Goal: Task Accomplishment & Management: Use online tool/utility

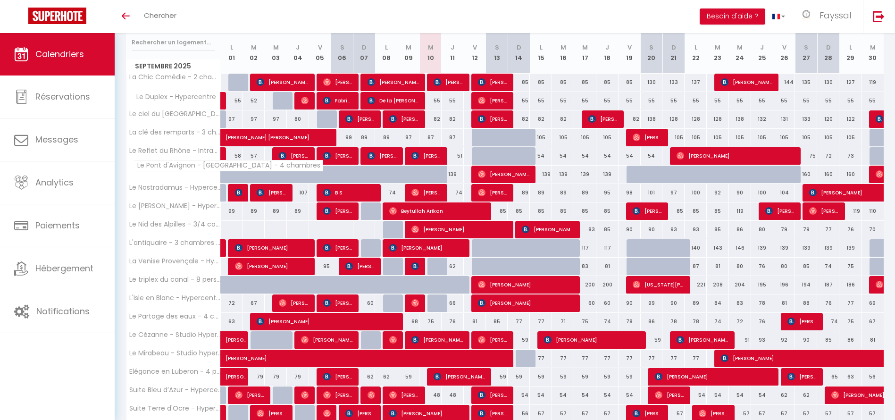
scroll to position [207, 0]
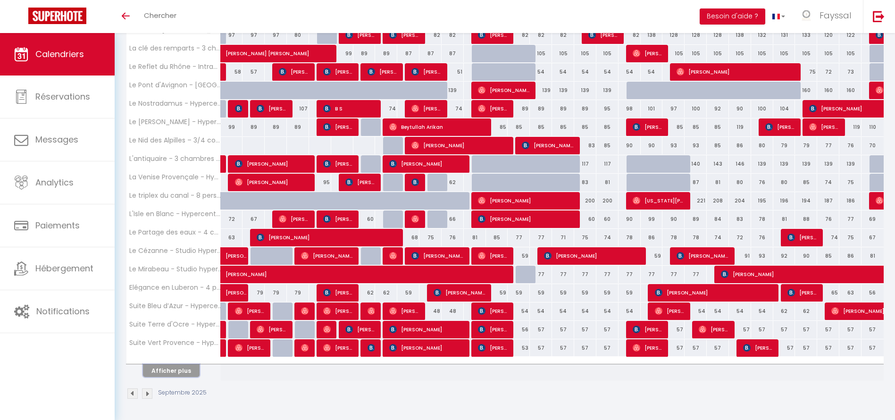
click at [178, 369] on button "Afficher plus" at bounding box center [171, 370] width 57 height 13
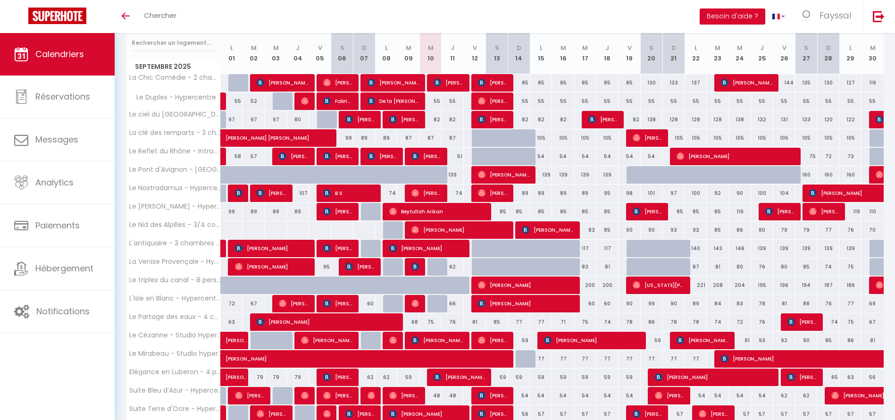
scroll to position [95, 0]
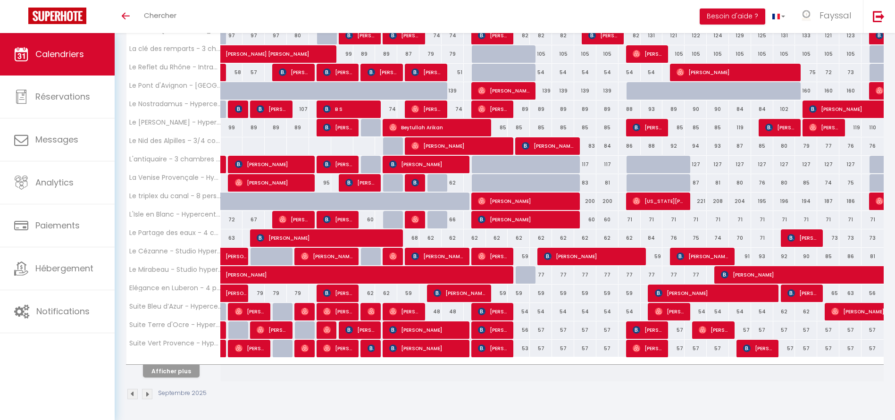
scroll to position [207, 0]
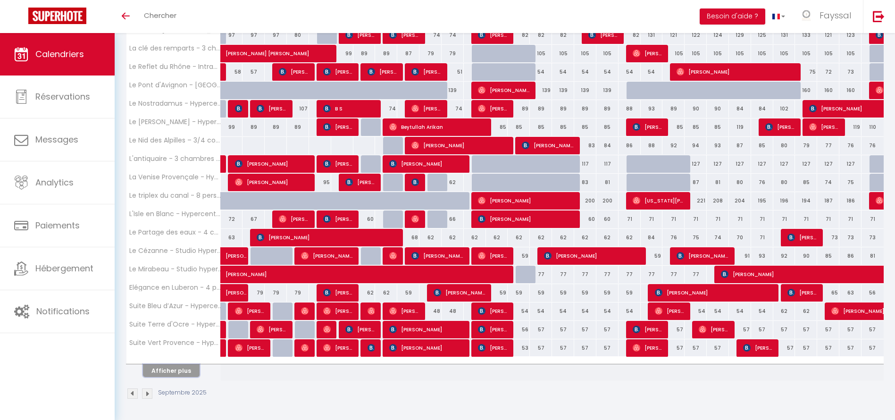
click at [181, 370] on button "Afficher plus" at bounding box center [171, 370] width 57 height 13
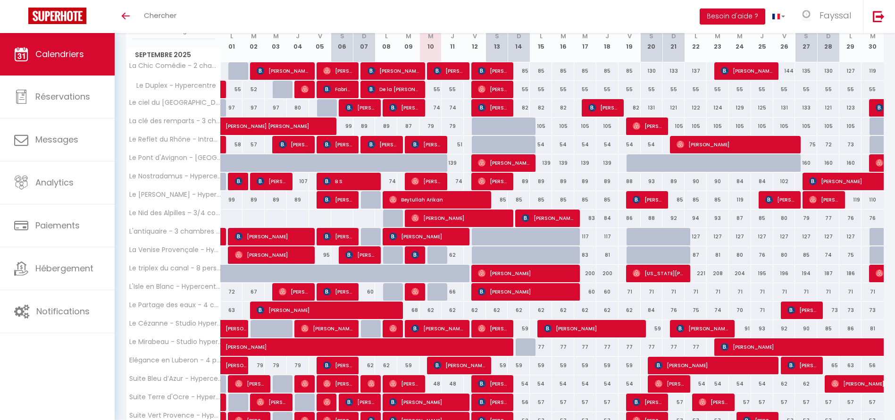
scroll to position [0, 0]
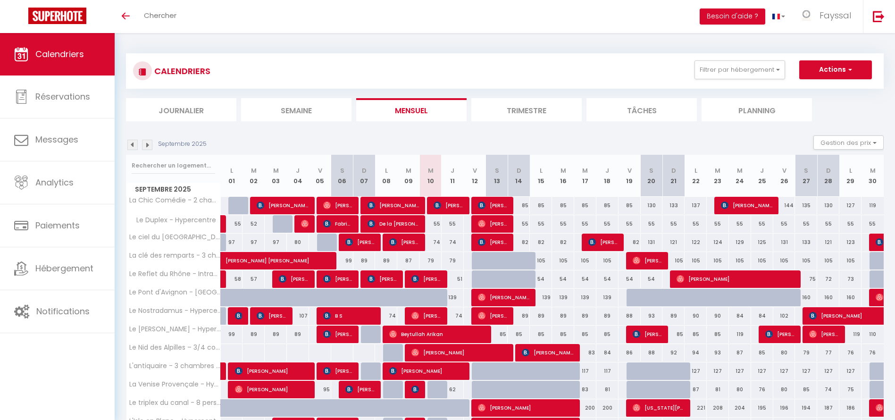
click at [393, 67] on div "CALENDRIERS Filtrer par hébergement Tous La Chic Comédie - 2 chambres - hyperce…" at bounding box center [504, 70] width 743 height 21
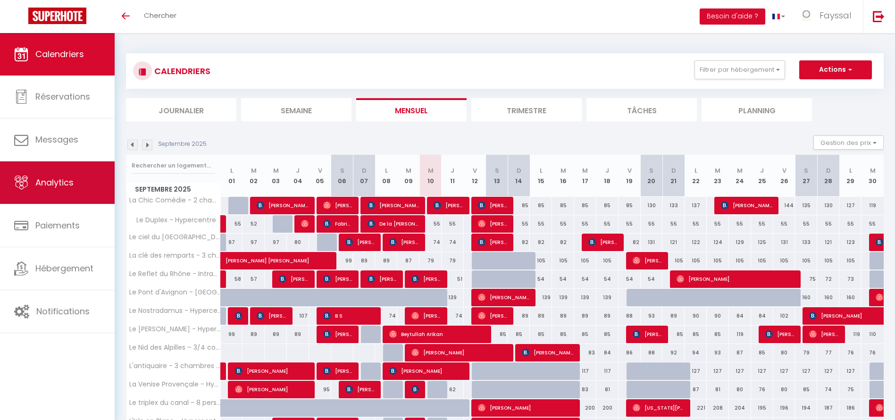
click at [57, 174] on link "Analytics" at bounding box center [57, 182] width 115 height 42
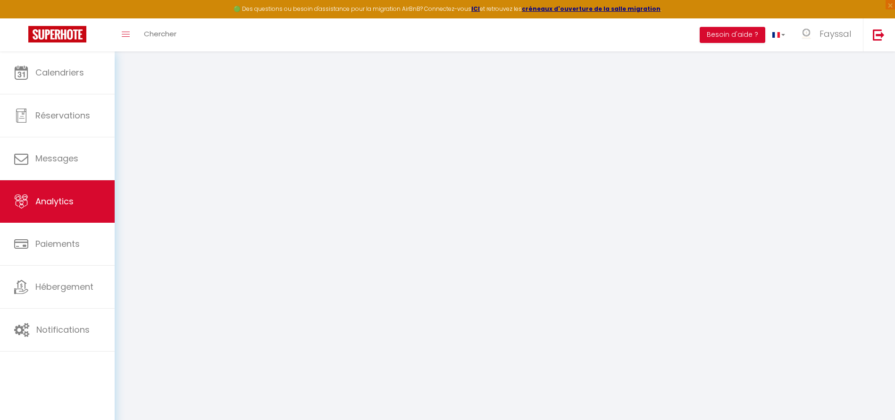
select select "2025"
select select "9"
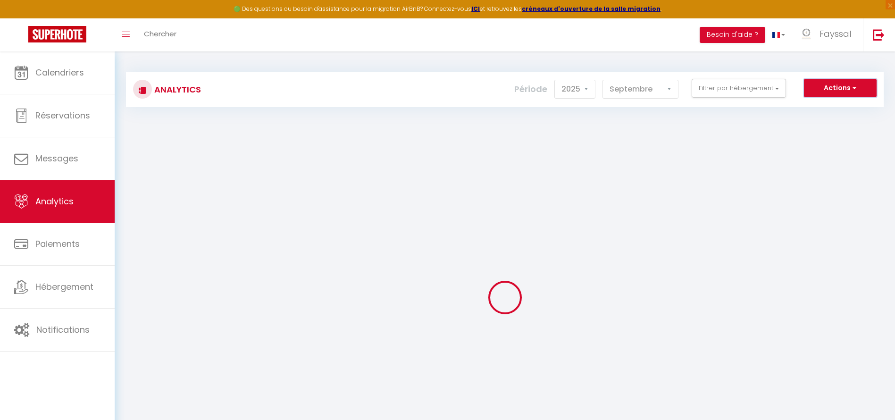
click at [836, 87] on button "Actions" at bounding box center [840, 88] width 73 height 19
click at [829, 120] on link "Génération SuperAnalyzer" at bounding box center [816, 121] width 119 height 12
type input "[EMAIL_ADDRESS][DOMAIN_NAME]"
select select
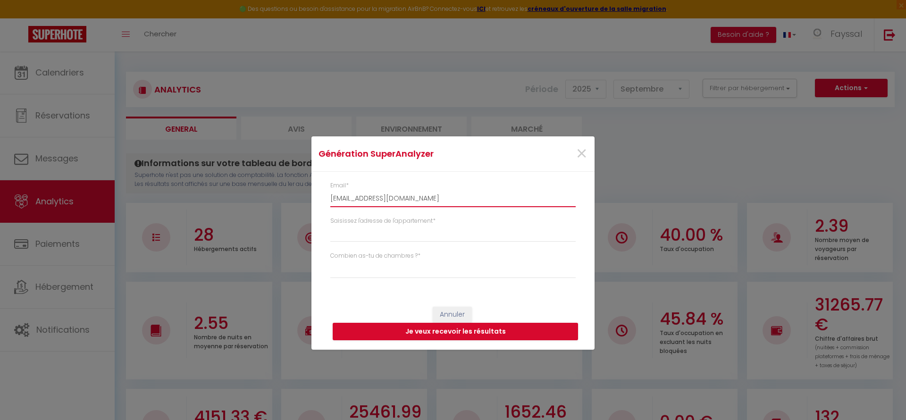
click at [445, 203] on input "[EMAIL_ADDRESS][DOMAIN_NAME]" at bounding box center [452, 198] width 245 height 17
type input "s"
select select
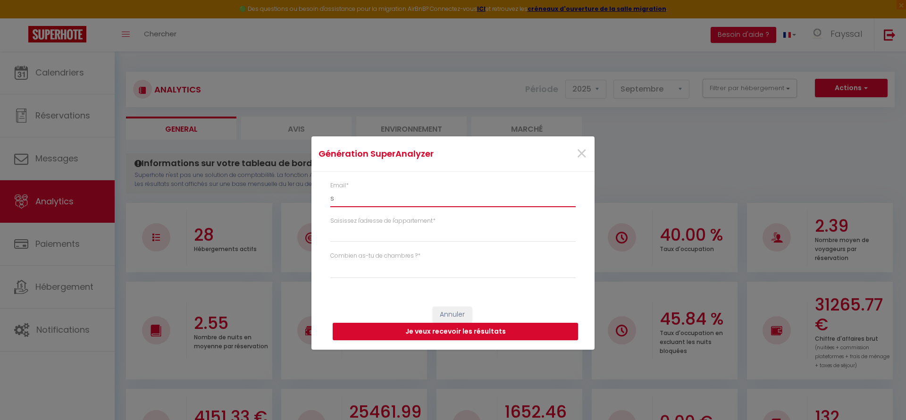
type input "sa"
select select
type input "[EMAIL_ADDRESS][DOMAIN_NAME]"
select select
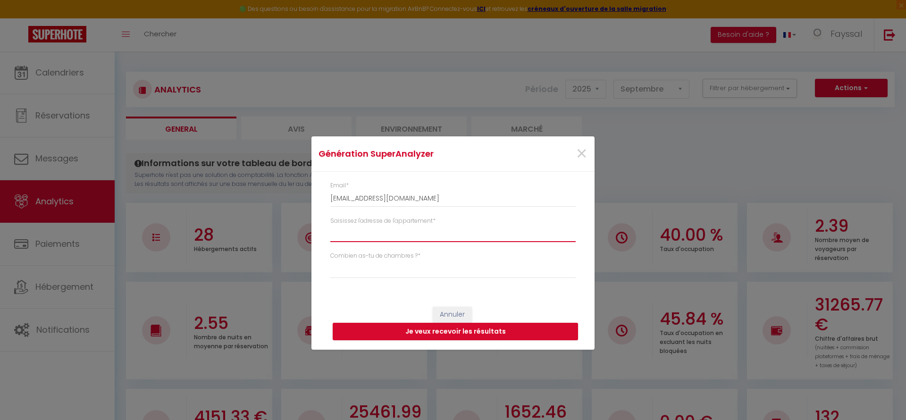
click at [433, 235] on input "Saisissez l'adresse de l'appartement *" at bounding box center [452, 233] width 245 height 17
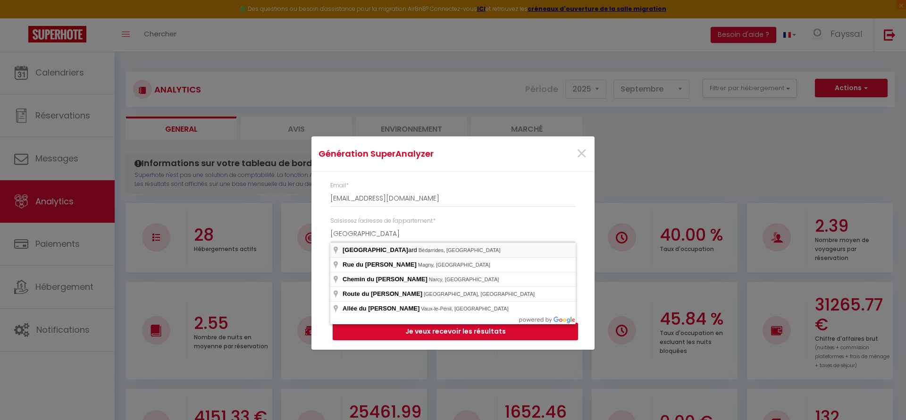
type input "[GEOGRAPHIC_DATA], [GEOGRAPHIC_DATA], [GEOGRAPHIC_DATA]"
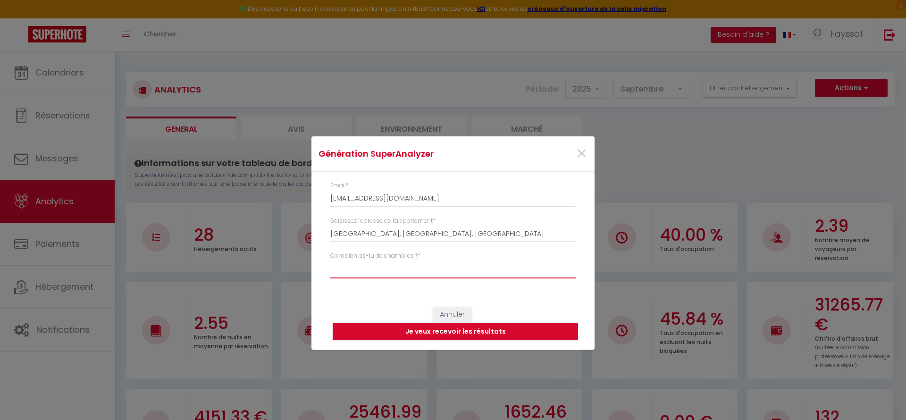
click at [418, 271] on select "Studio 1 chambre 2 chambres 3 chambres 4 chambres +" at bounding box center [452, 269] width 245 height 18
select select "t2"
click at [330, 260] on select "Studio 1 chambre 2 chambres 3 chambres 4 chambres +" at bounding box center [452, 269] width 245 height 18
click at [481, 335] on button "Je veux recevoir les résultats" at bounding box center [455, 332] width 245 height 18
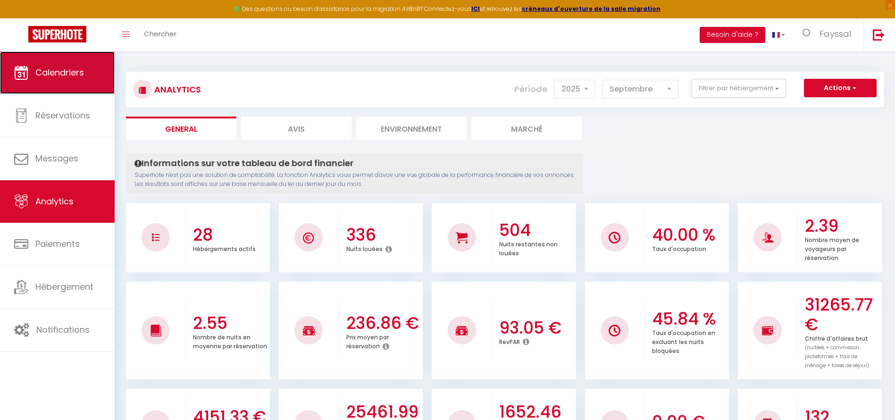
click at [92, 76] on link "Calendriers" at bounding box center [57, 72] width 115 height 42
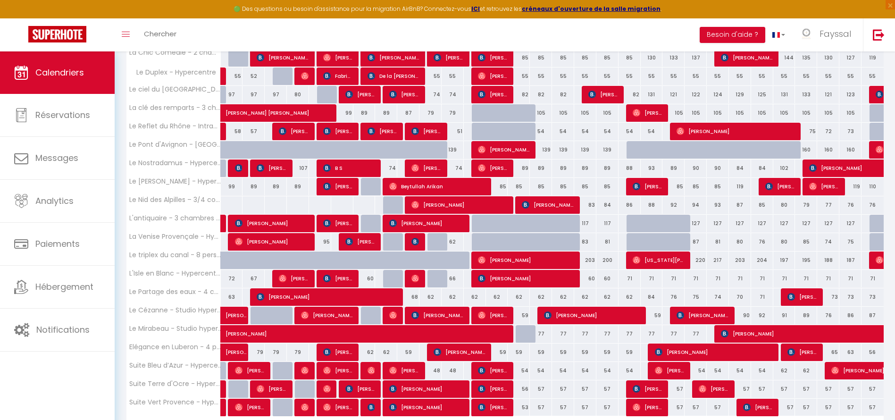
scroll to position [200, 0]
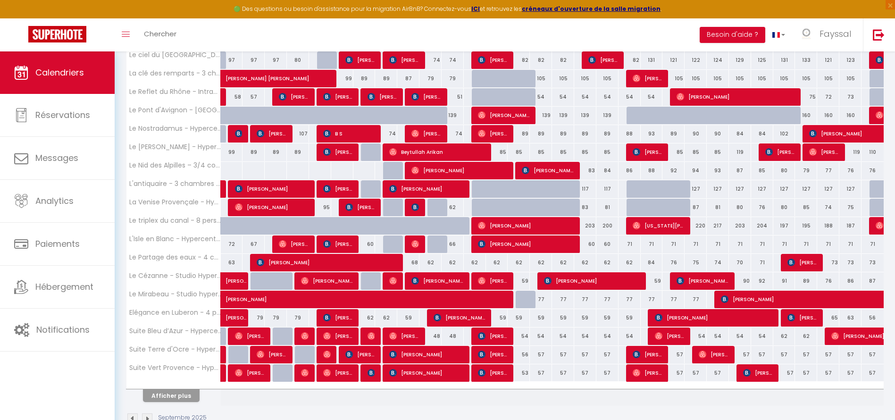
click at [181, 386] on div at bounding box center [173, 386] width 94 height 6
click at [181, 391] on button "Afficher plus" at bounding box center [171, 395] width 57 height 13
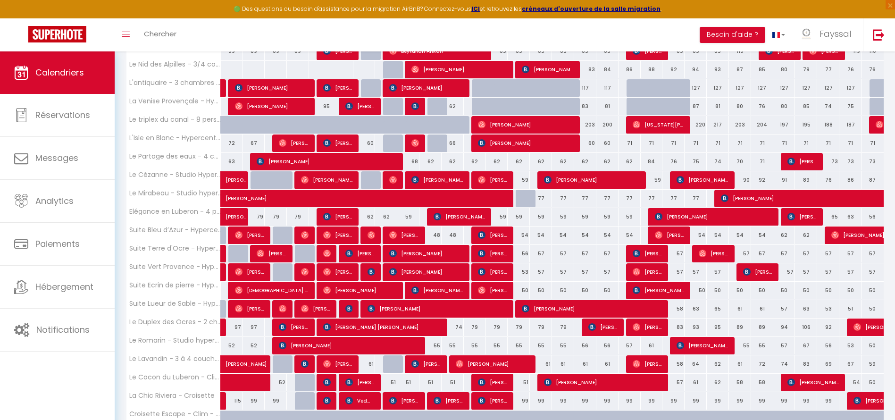
scroll to position [302, 0]
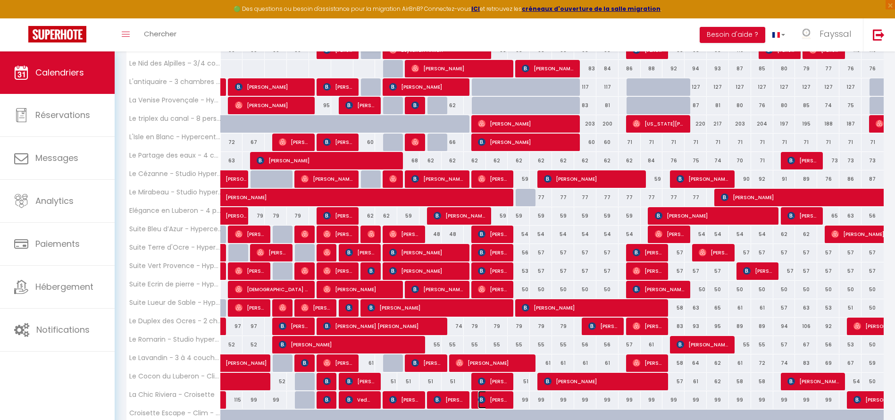
click at [489, 401] on span "[PERSON_NAME]" at bounding box center [493, 400] width 30 height 18
select select "OK"
select select "KO"
select select "0"
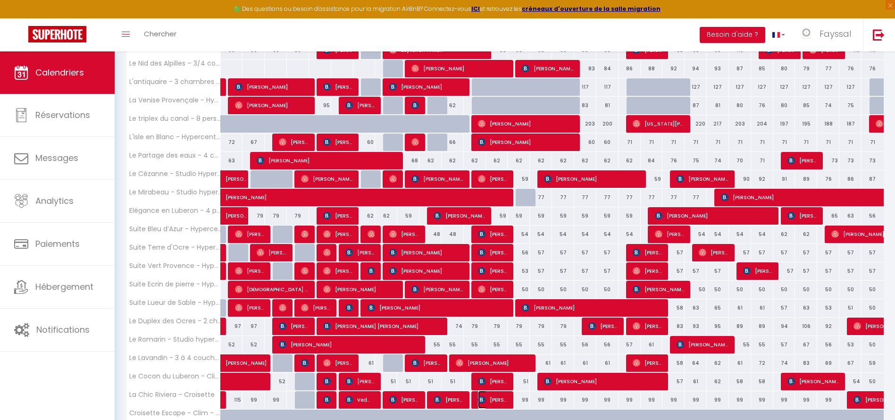
select select "1"
select select
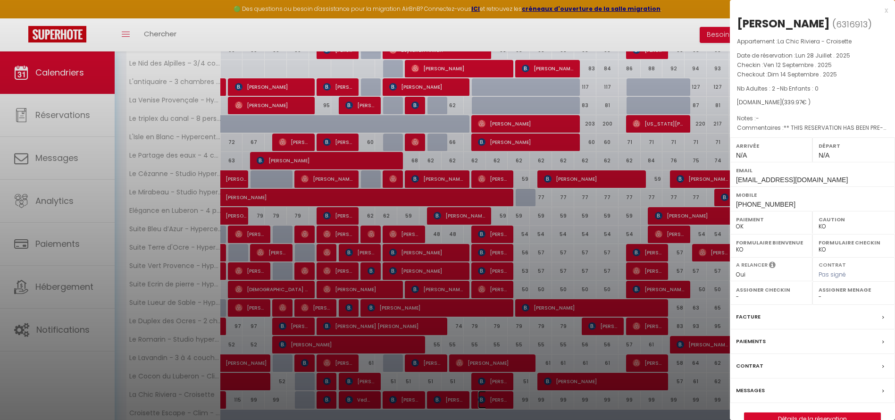
select select "44091"
click at [489, 401] on div at bounding box center [447, 210] width 895 height 420
